Goal: Task Accomplishment & Management: Manage account settings

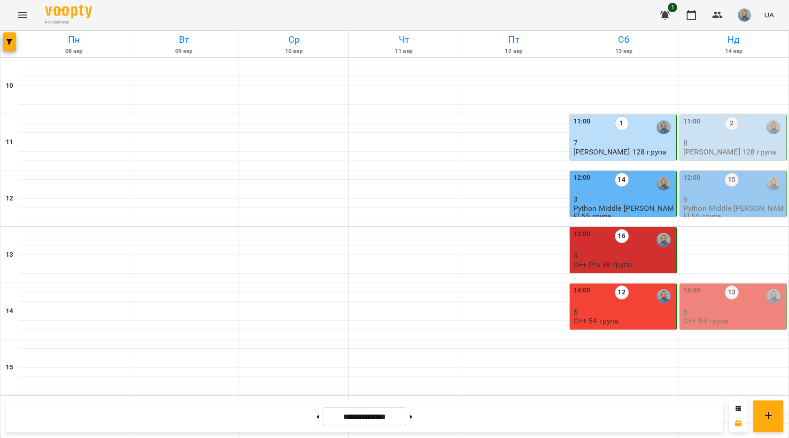
click at [707, 151] on p "[PERSON_NAME] 128 група" at bounding box center [729, 152] width 93 height 8
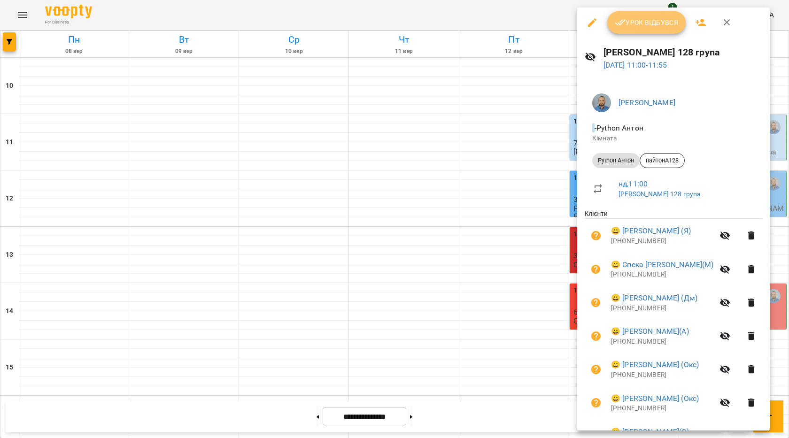
click at [634, 28] on span "Урок відбувся" at bounding box center [647, 22] width 64 height 11
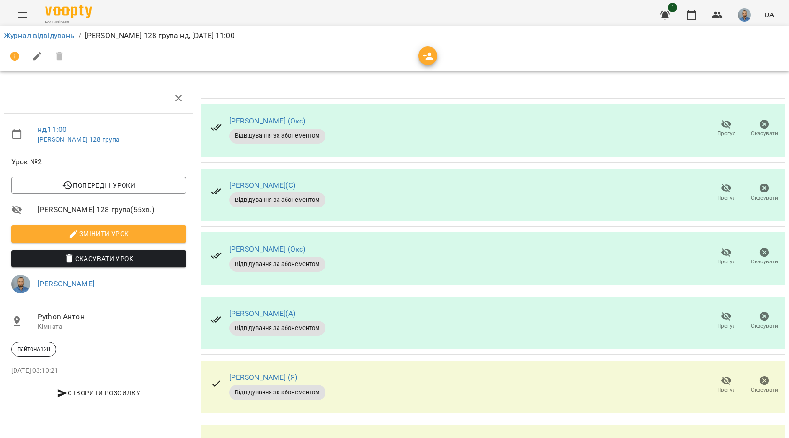
scroll to position [94, 0]
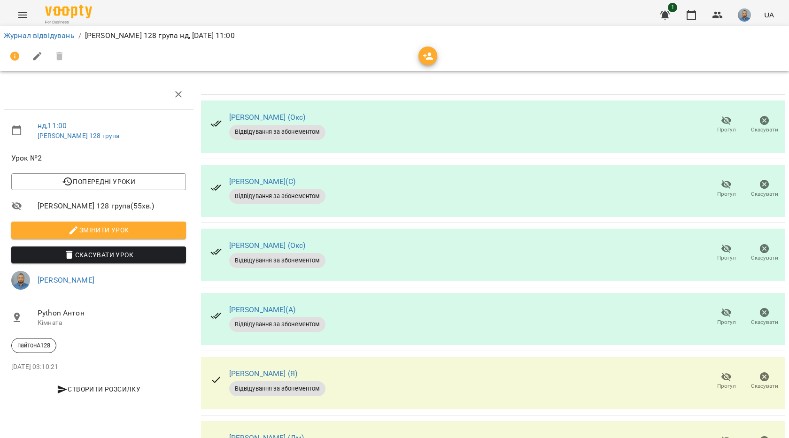
click at [721, 373] on icon "button" at bounding box center [726, 377] width 10 height 9
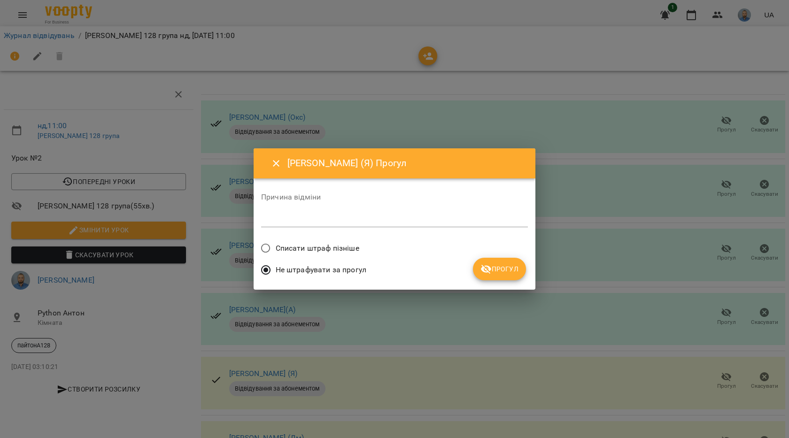
click at [504, 270] on span "Прогул" at bounding box center [500, 269] width 38 height 11
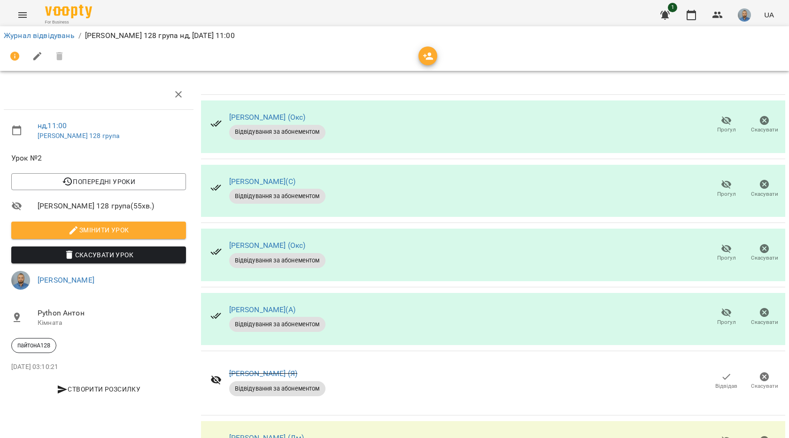
scroll to position [188, 0]
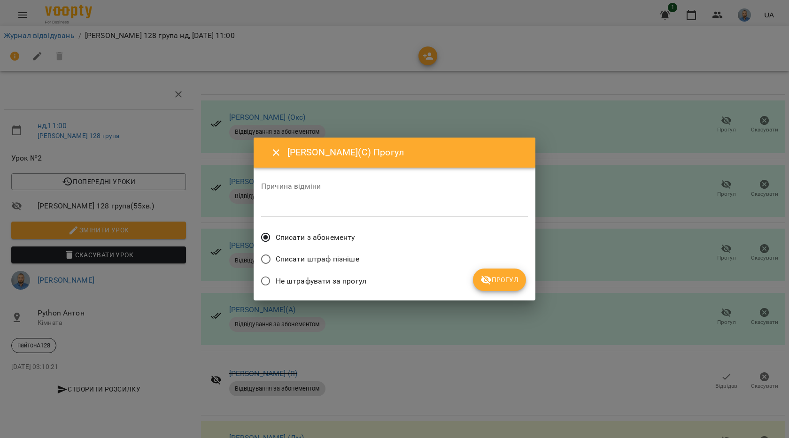
drag, startPoint x: 467, startPoint y: 285, endPoint x: 504, endPoint y: 289, distance: 37.3
click at [479, 288] on div "Причина відміни * Списати з абонементу Списати штраф пізніше Не штрафувати за п…" at bounding box center [394, 234] width 267 height 118
click at [504, 289] on button "Прогул" at bounding box center [499, 280] width 53 height 23
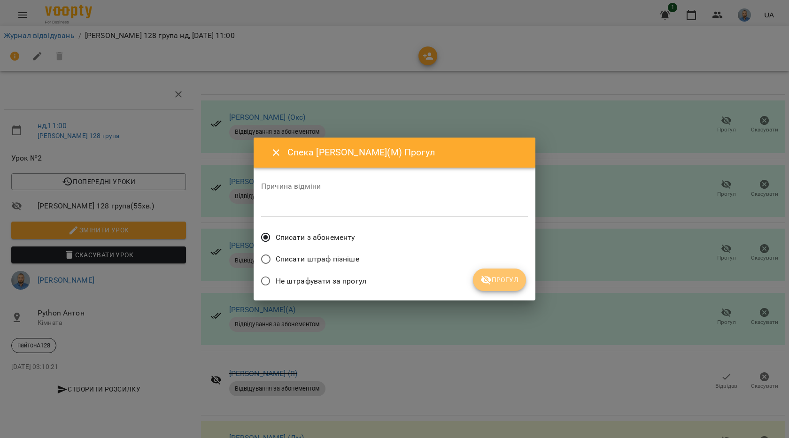
click at [504, 277] on span "Прогул" at bounding box center [500, 279] width 38 height 11
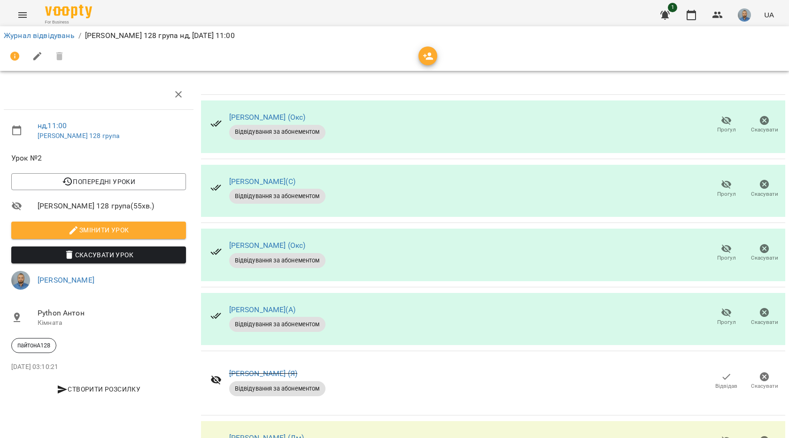
click at [721, 372] on icon "button" at bounding box center [726, 377] width 11 height 11
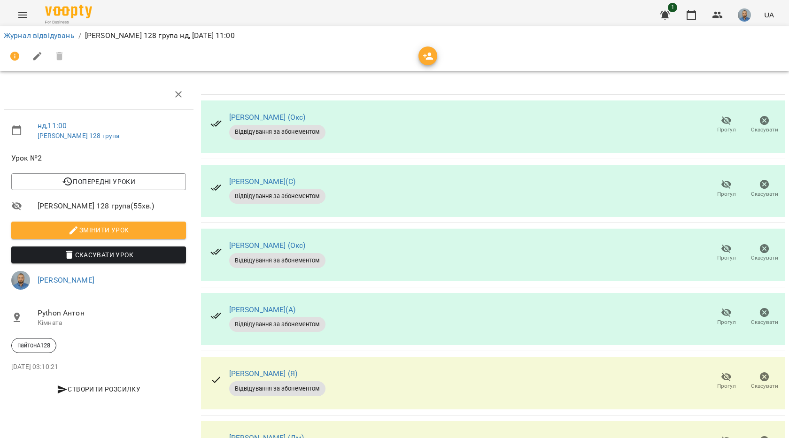
scroll to position [188, 0]
